Goal: Transaction & Acquisition: Purchase product/service

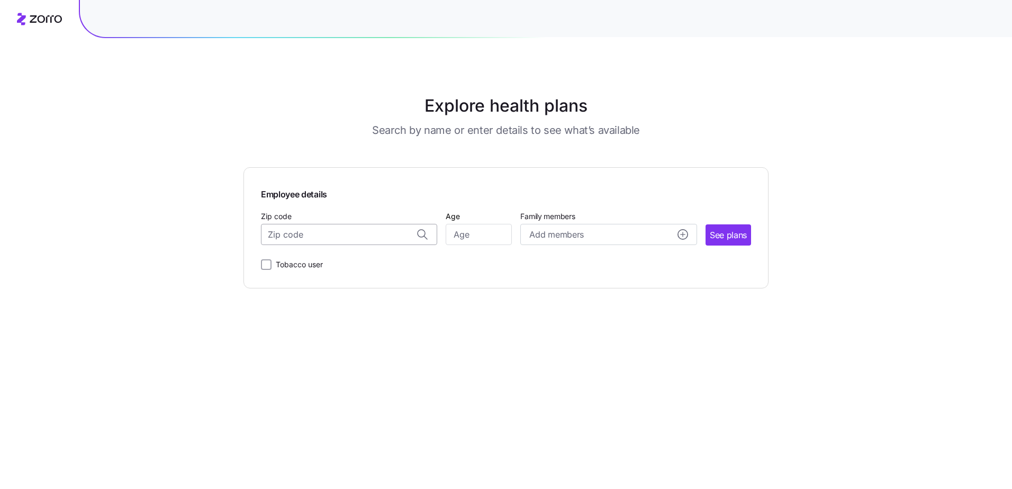
click at [296, 236] on input "Zip code" at bounding box center [349, 234] width 176 height 21
type input "20832"
type input "34"
click at [724, 233] on span "See plans" at bounding box center [728, 235] width 37 height 13
click at [354, 232] on input "Zip code" at bounding box center [349, 234] width 176 height 21
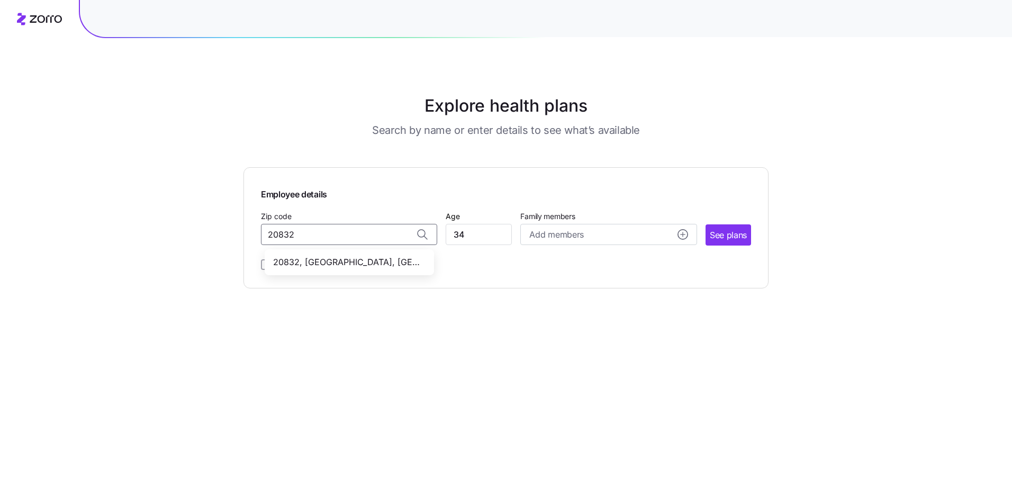
click at [379, 263] on span "20832, [GEOGRAPHIC_DATA], [GEOGRAPHIC_DATA]" at bounding box center [347, 262] width 148 height 13
type input "20832, [GEOGRAPHIC_DATA], [GEOGRAPHIC_DATA]"
click at [740, 234] on span "See plans" at bounding box center [728, 235] width 37 height 13
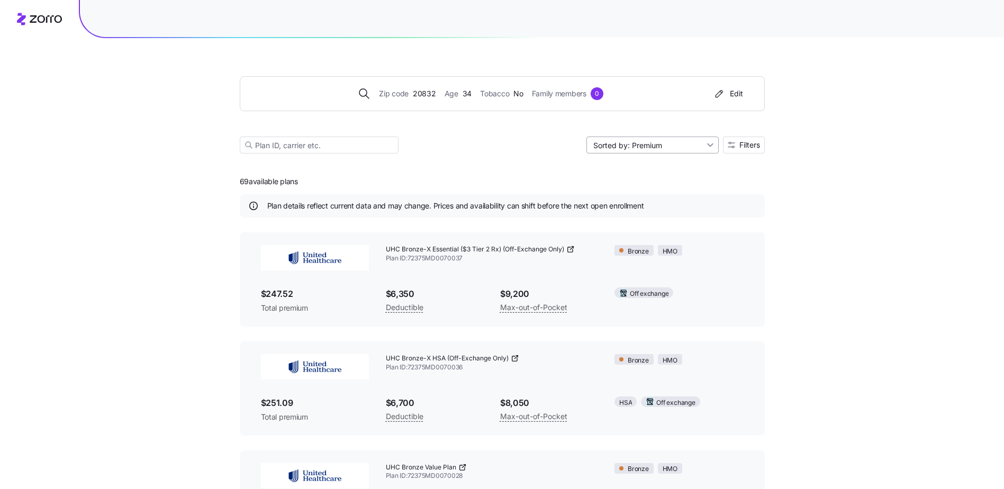
click at [672, 150] on input "Sorted by: Premium" at bounding box center [652, 145] width 132 height 17
click at [742, 143] on span "Filters" at bounding box center [749, 144] width 21 height 7
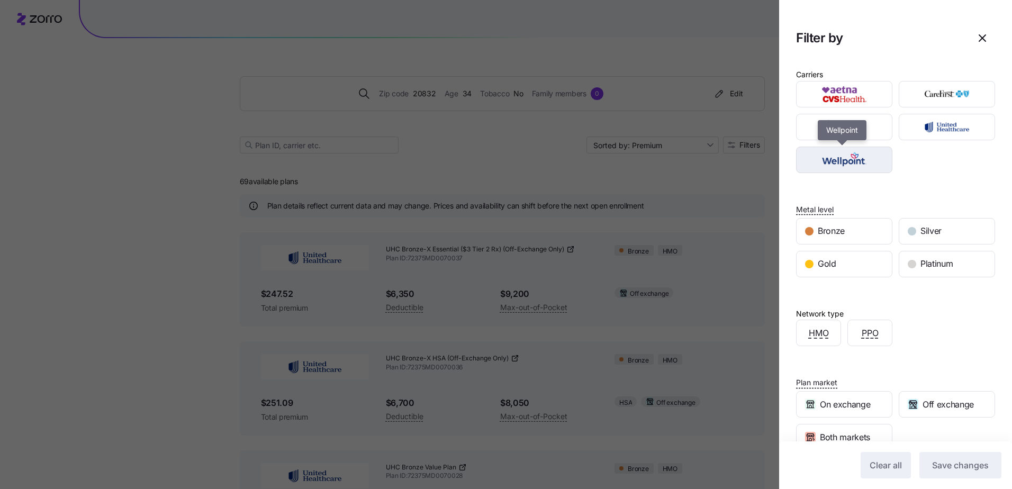
click at [819, 158] on img "button" at bounding box center [845, 159] width 78 height 21
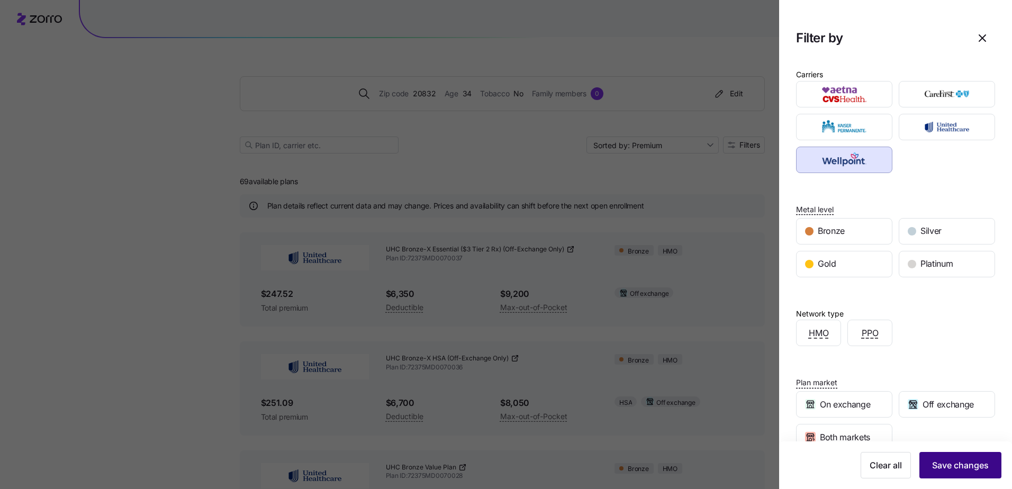
click at [965, 466] on span "Save changes" at bounding box center [960, 465] width 57 height 13
